Goal: Obtain resource: Download file/media

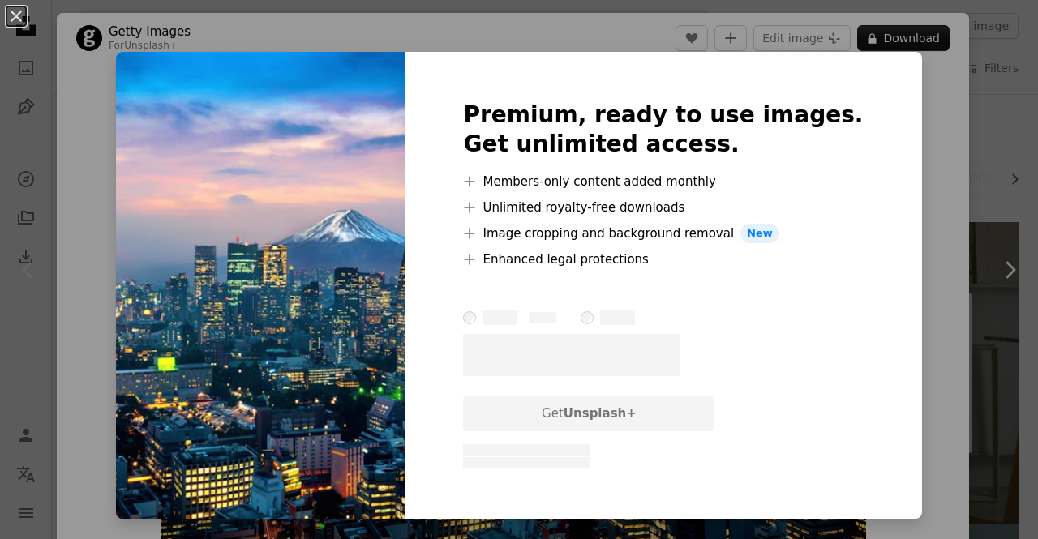
scroll to position [169, 0]
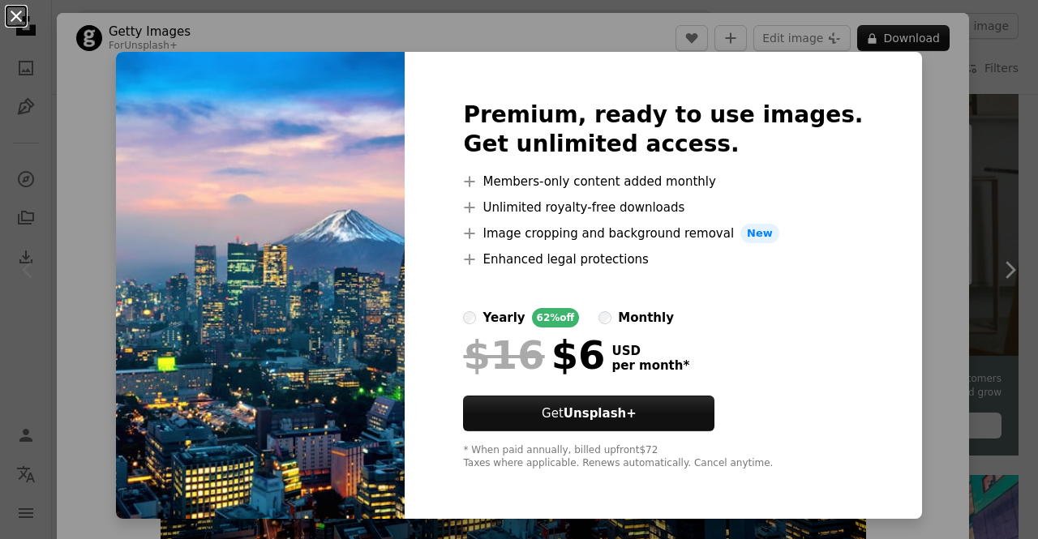
click at [19, 15] on button "An X shape" at bounding box center [15, 15] width 19 height 19
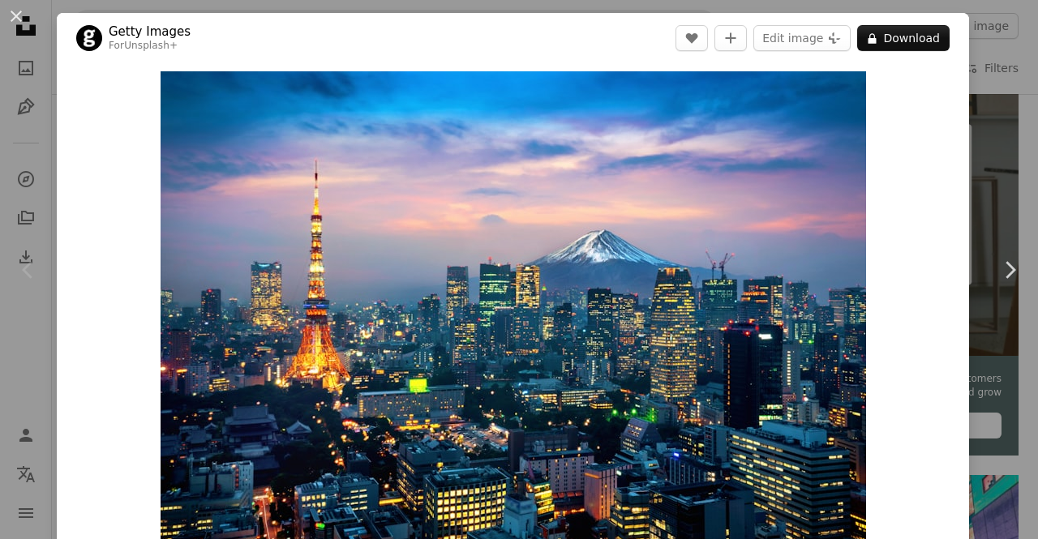
click at [19, 15] on button "An X shape" at bounding box center [15, 15] width 19 height 19
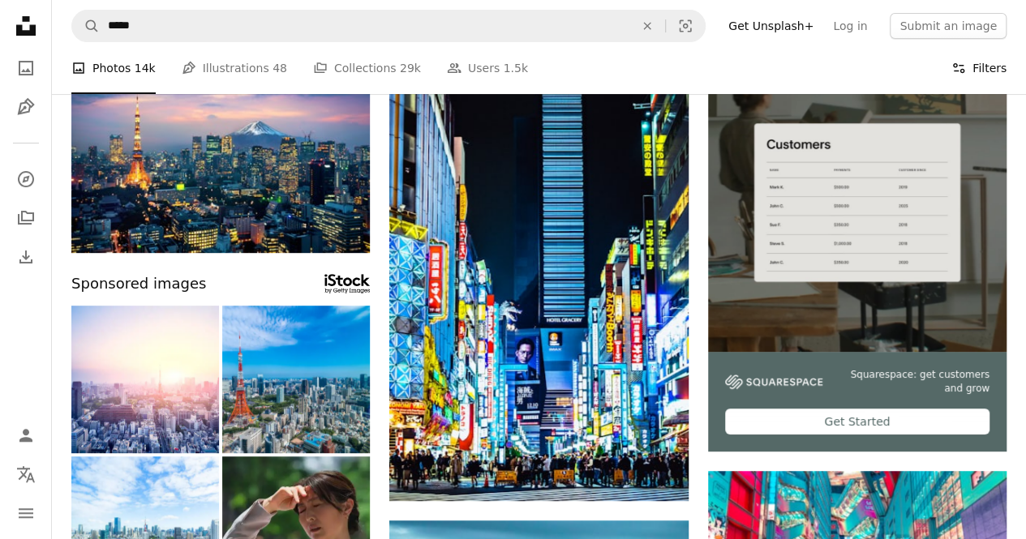
click at [981, 62] on button "Filters Filters" at bounding box center [978, 68] width 55 height 52
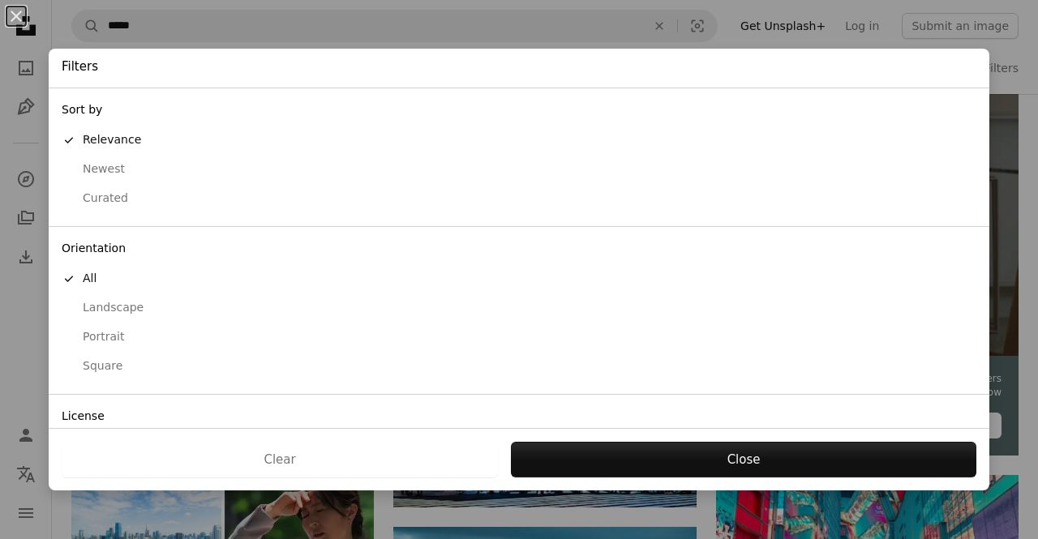
scroll to position [101, 0]
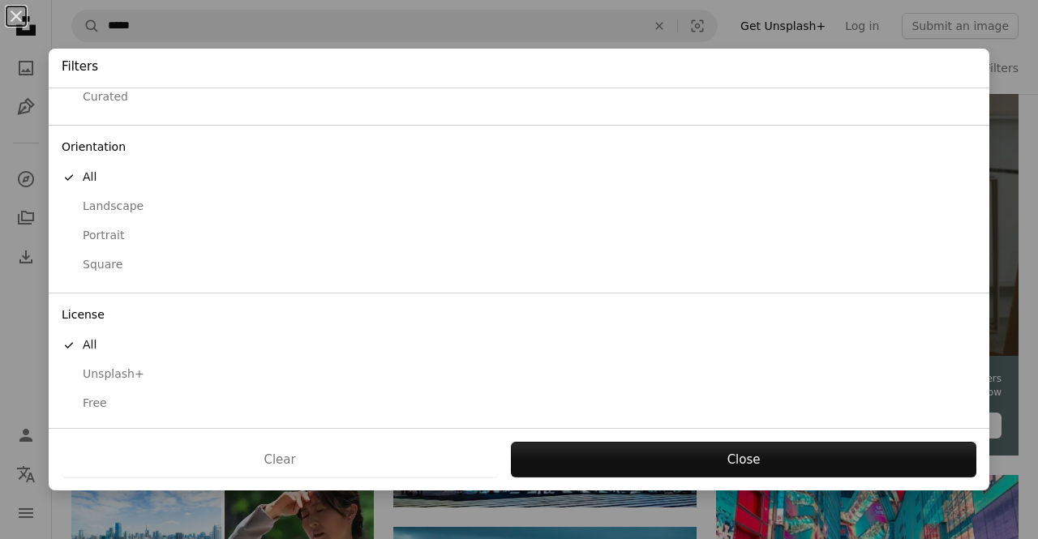
click at [107, 396] on div "Free" at bounding box center [519, 404] width 915 height 16
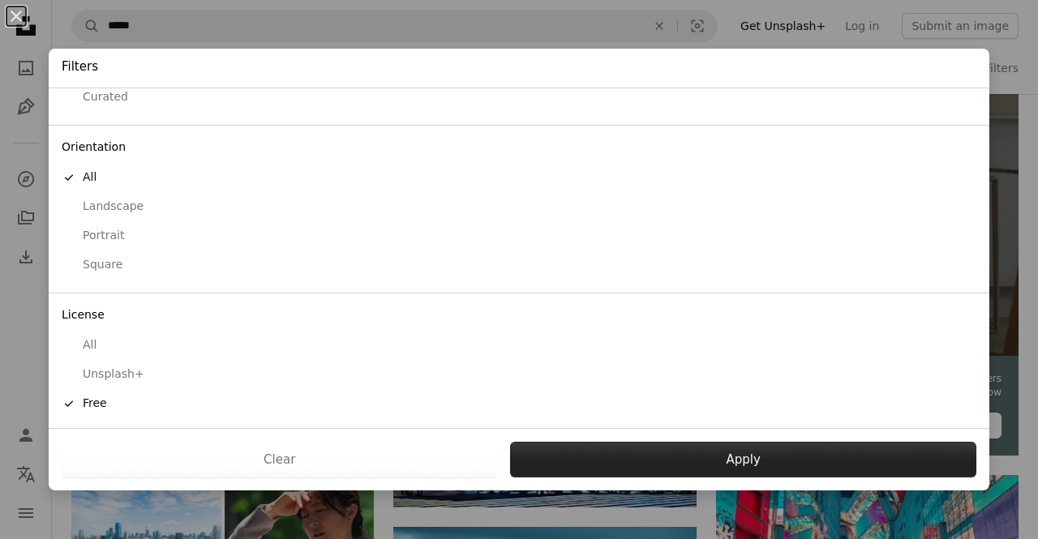
click at [733, 453] on button "Apply" at bounding box center [743, 460] width 466 height 36
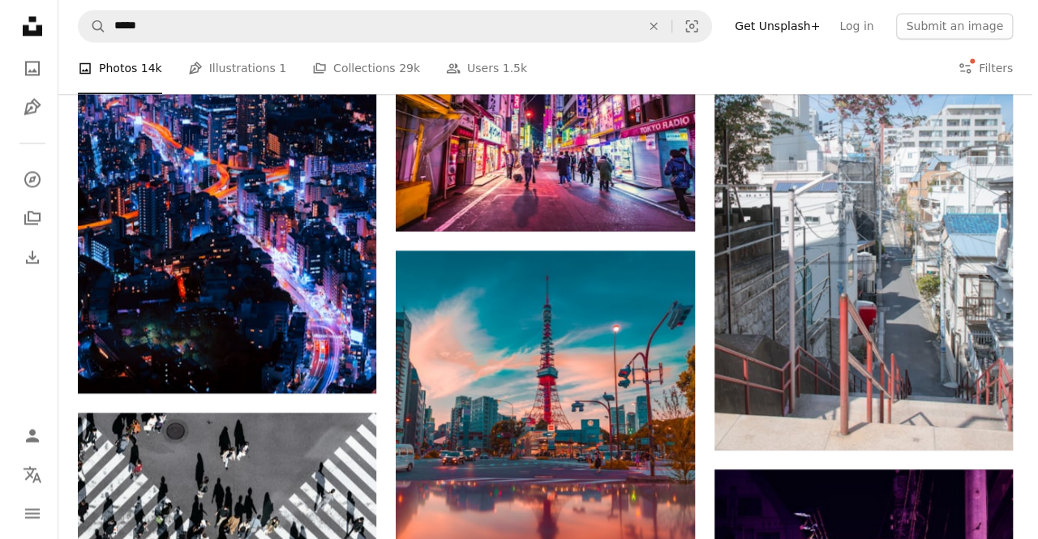
scroll to position [1021, 0]
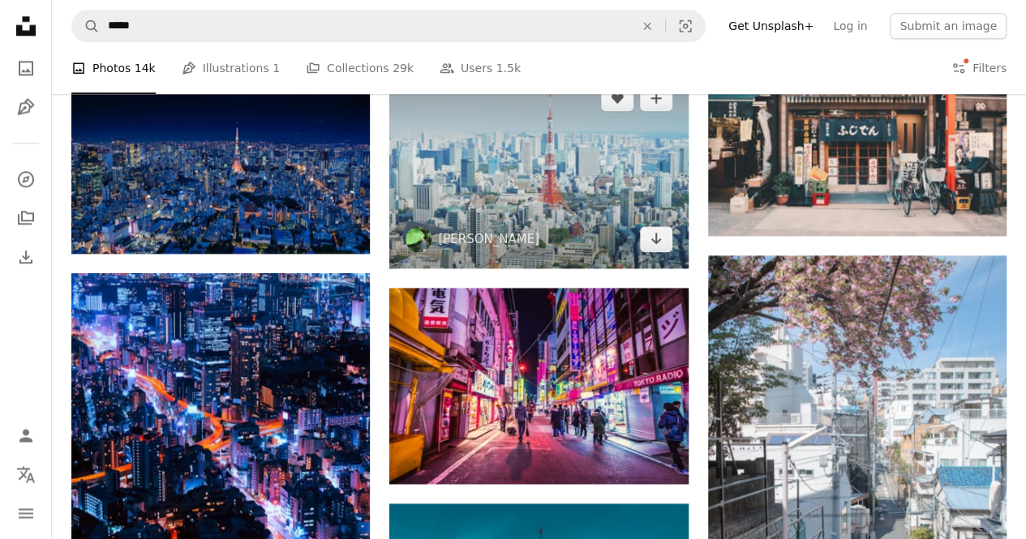
click at [602, 174] on img at bounding box center [538, 169] width 298 height 200
